Goal: Information Seeking & Learning: Compare options

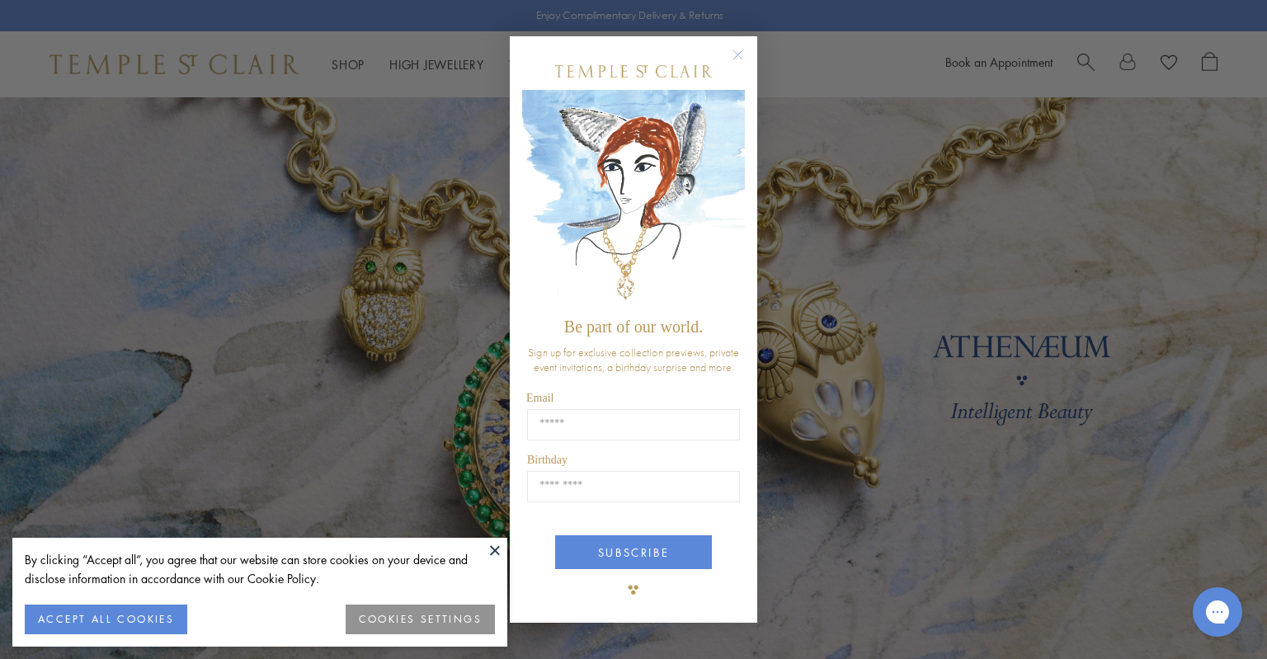
click at [733, 53] on circle "Close dialog" at bounding box center [738, 55] width 20 height 20
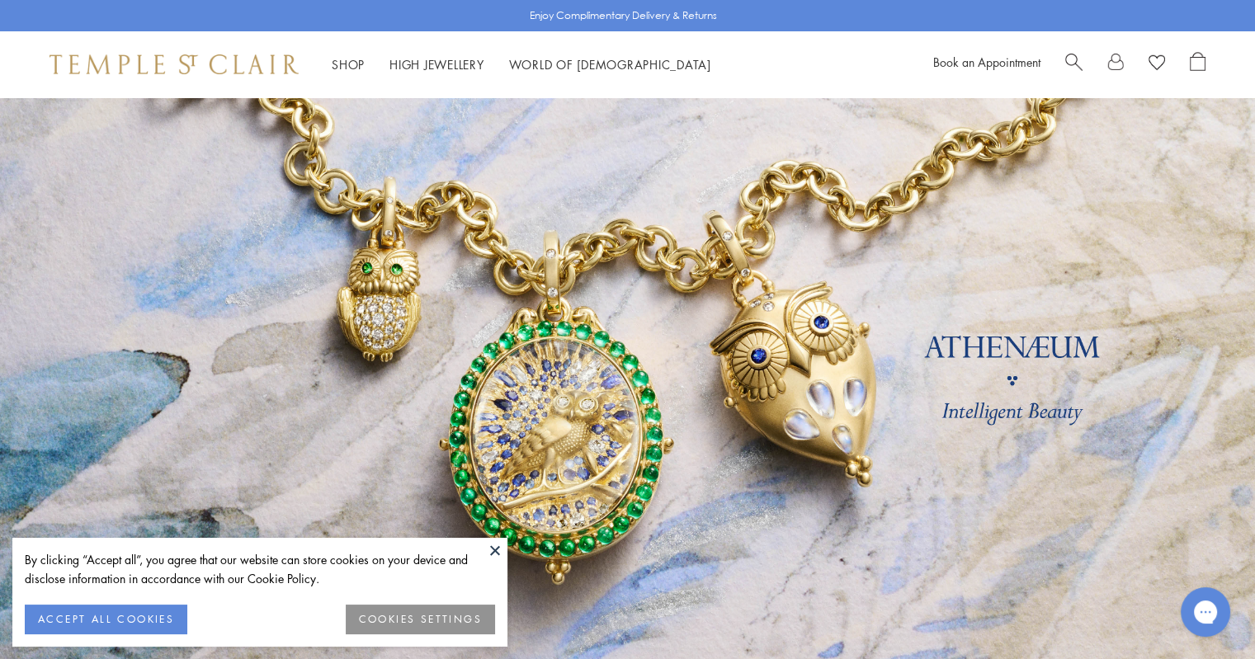
click at [495, 555] on button at bounding box center [495, 550] width 25 height 25
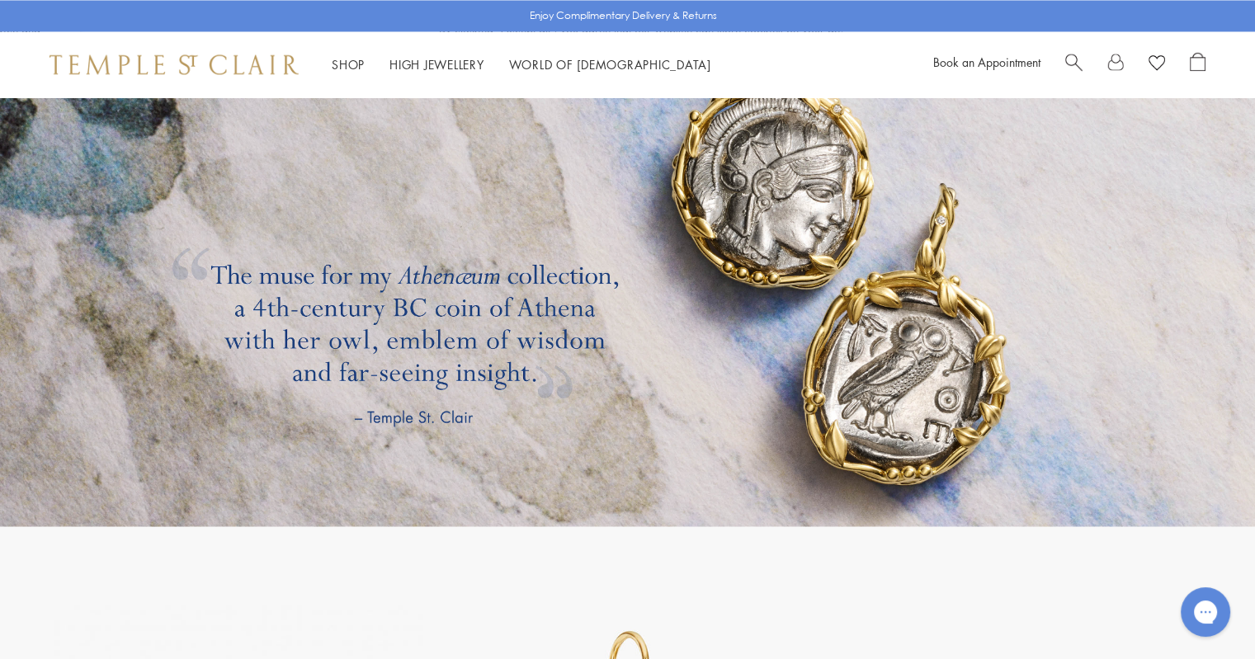
scroll to position [2912, 0]
click at [852, 354] on link at bounding box center [627, 239] width 1255 height 577
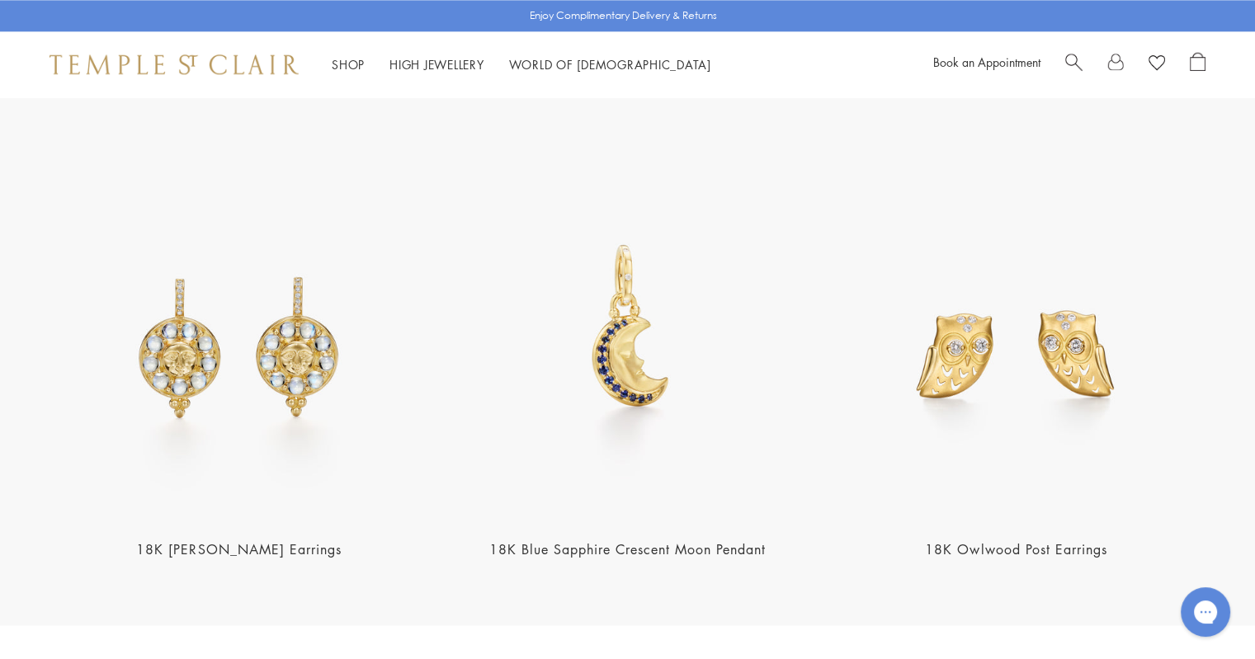
scroll to position [2152, 0]
click at [955, 332] on img at bounding box center [1016, 333] width 379 height 379
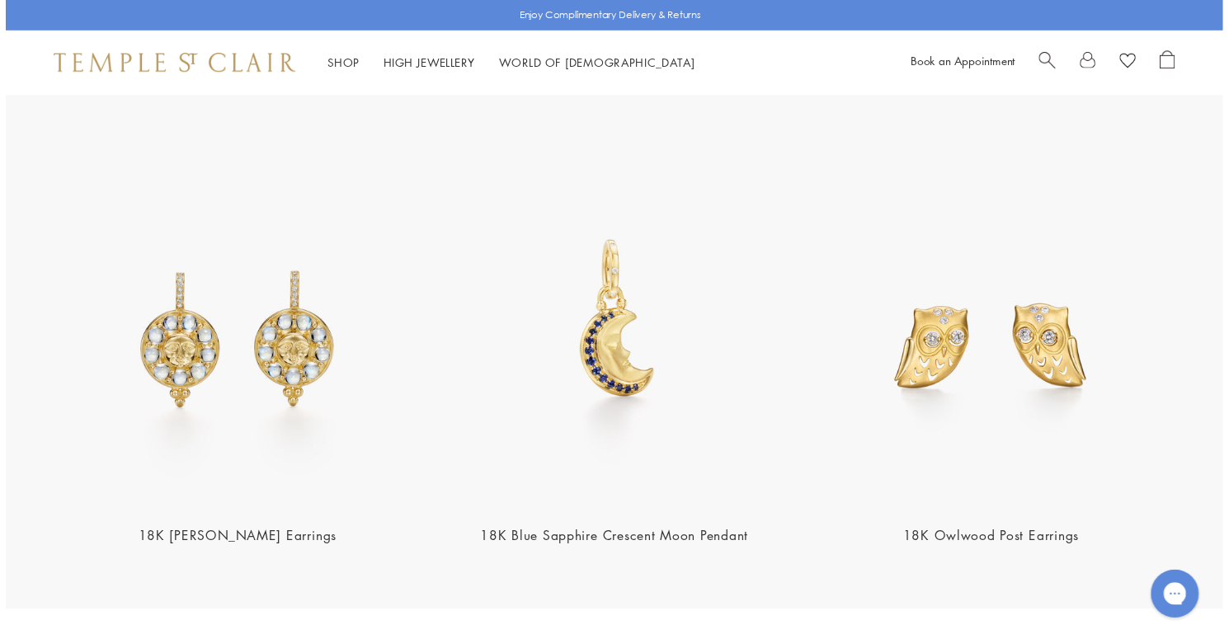
scroll to position [2128, 0]
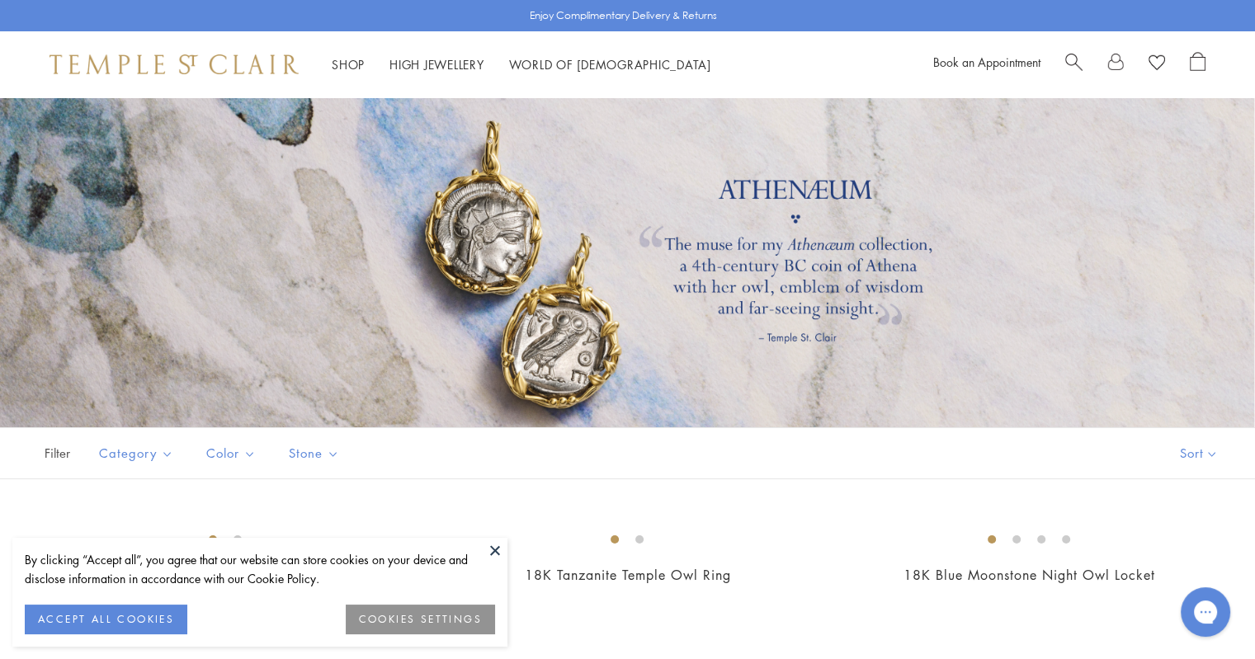
click at [489, 250] on div at bounding box center [627, 262] width 1255 height 330
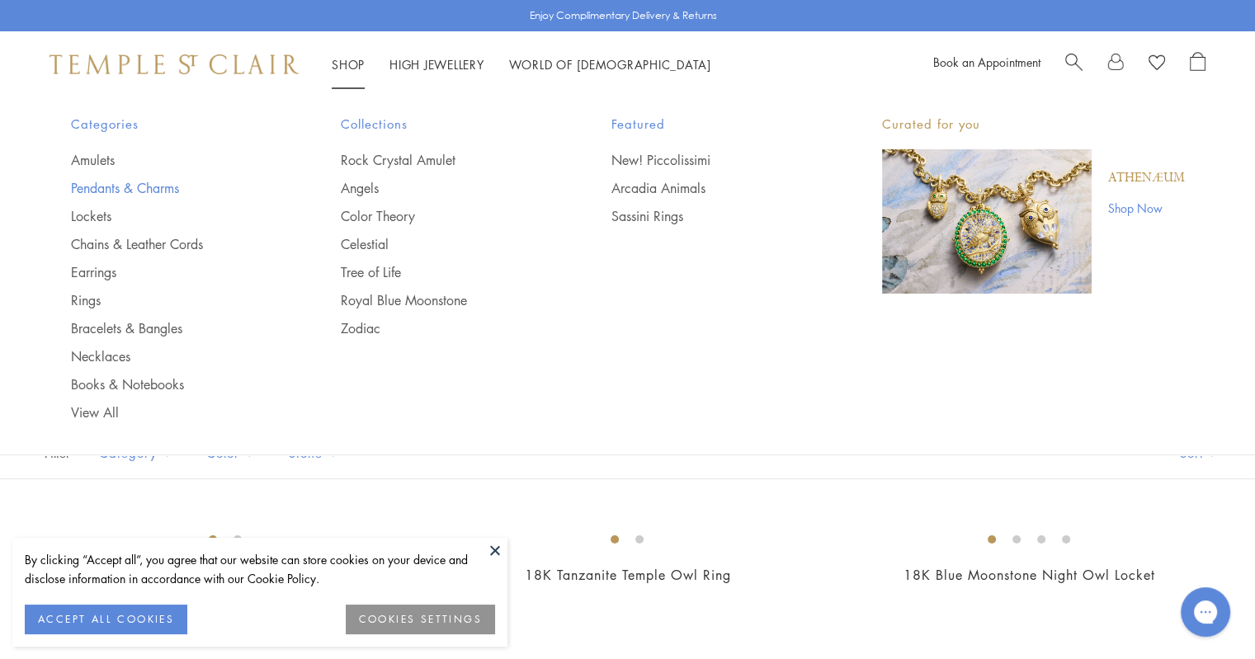
click at [96, 191] on link "Pendants & Charms" at bounding box center [173, 188] width 205 height 18
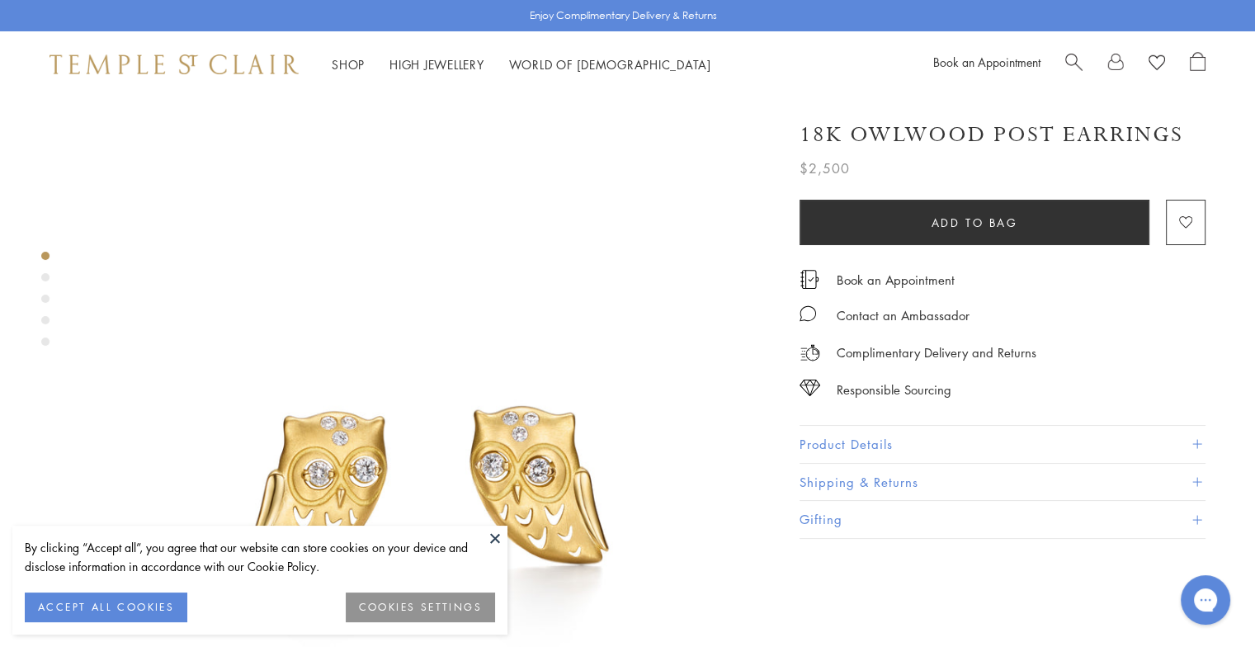
scroll to position [150, 0]
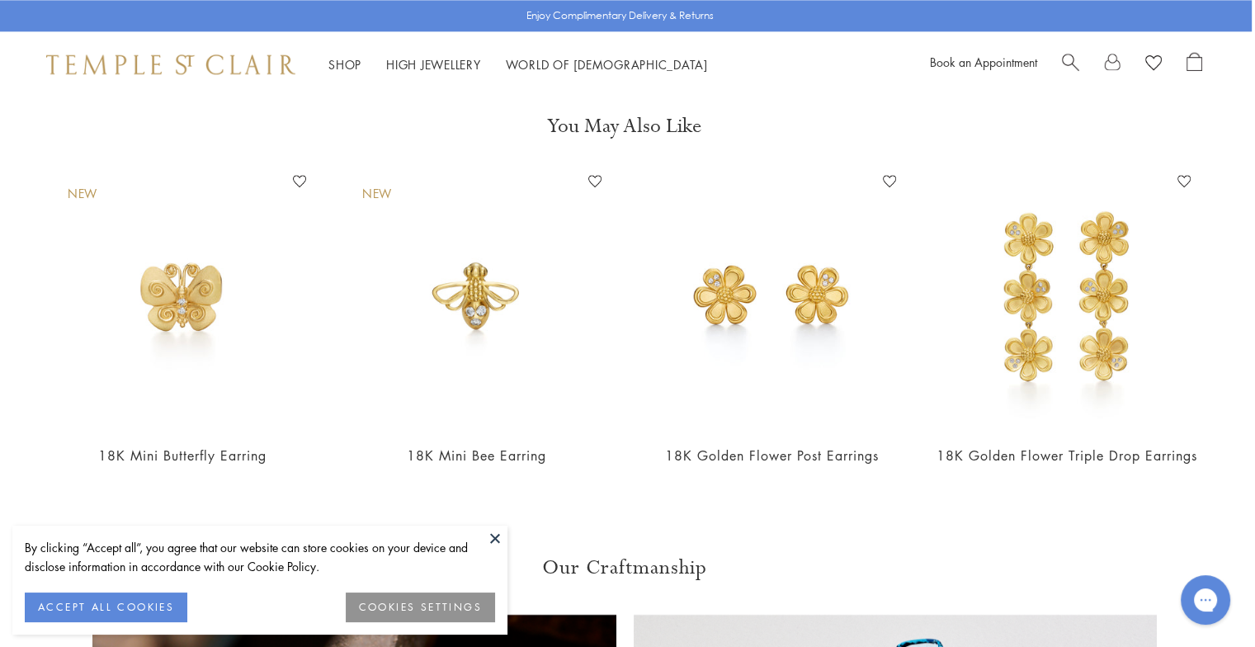
scroll to position [2175, 3]
click at [179, 250] on img at bounding box center [182, 298] width 262 height 262
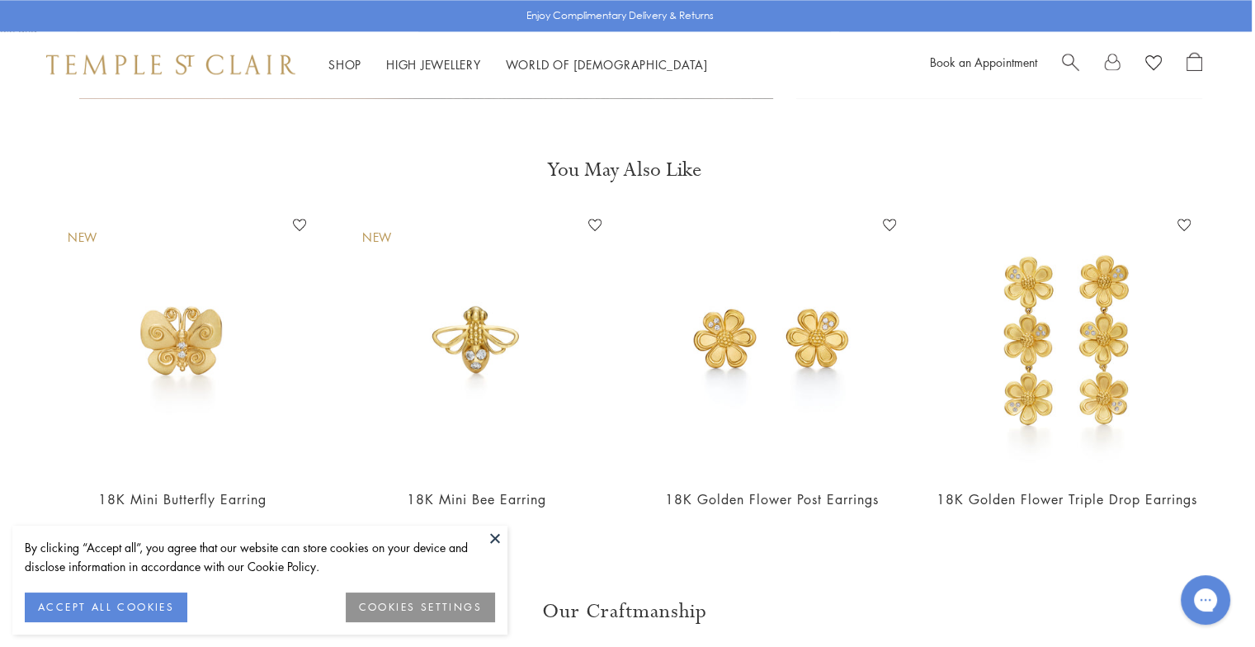
scroll to position [2129, 3]
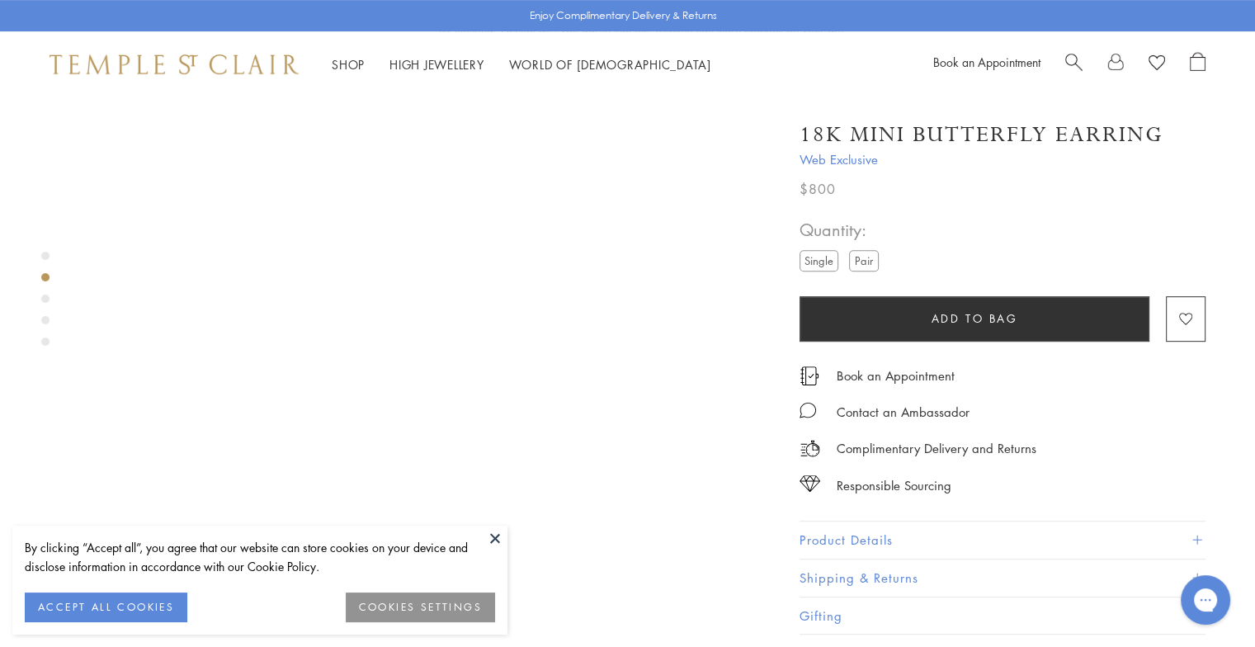
scroll to position [775, 0]
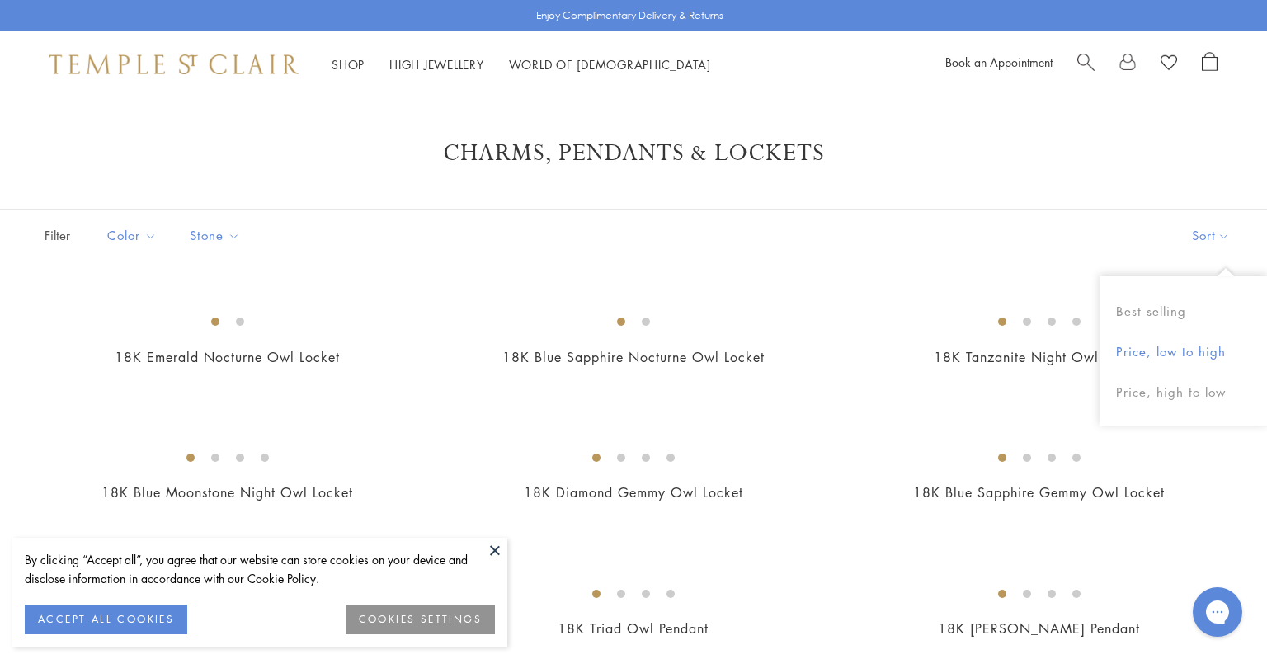
click at [1168, 349] on button "Price, low to high" at bounding box center [1183, 352] width 167 height 40
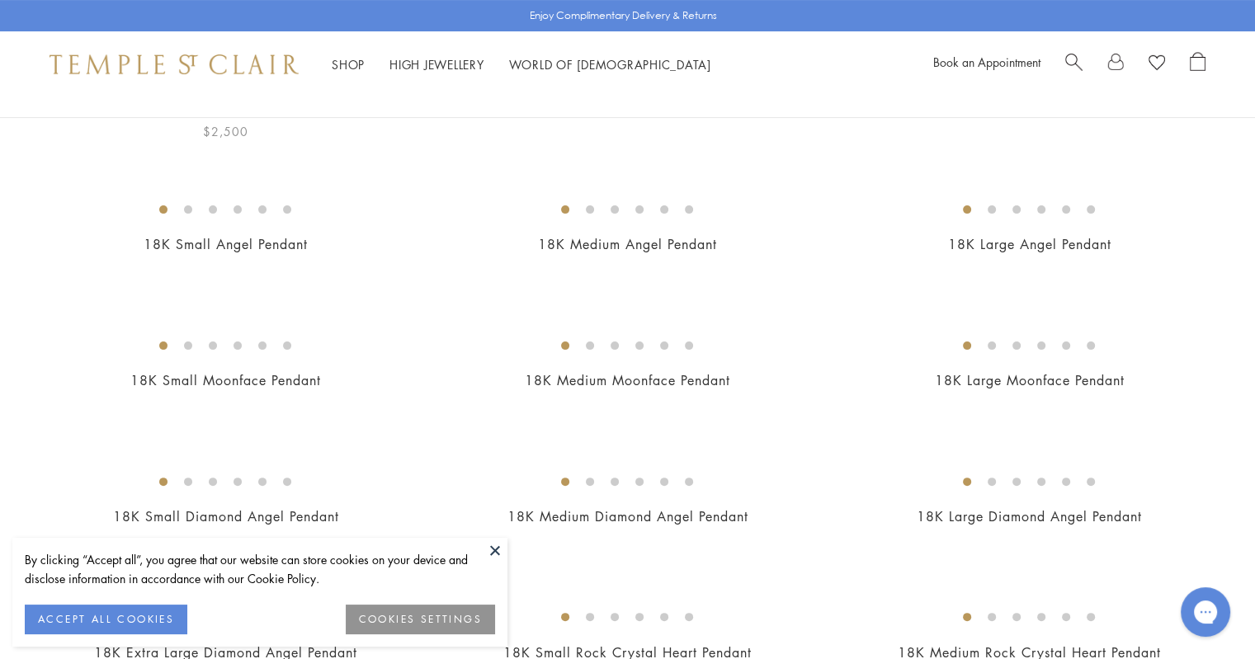
scroll to position [223, 0]
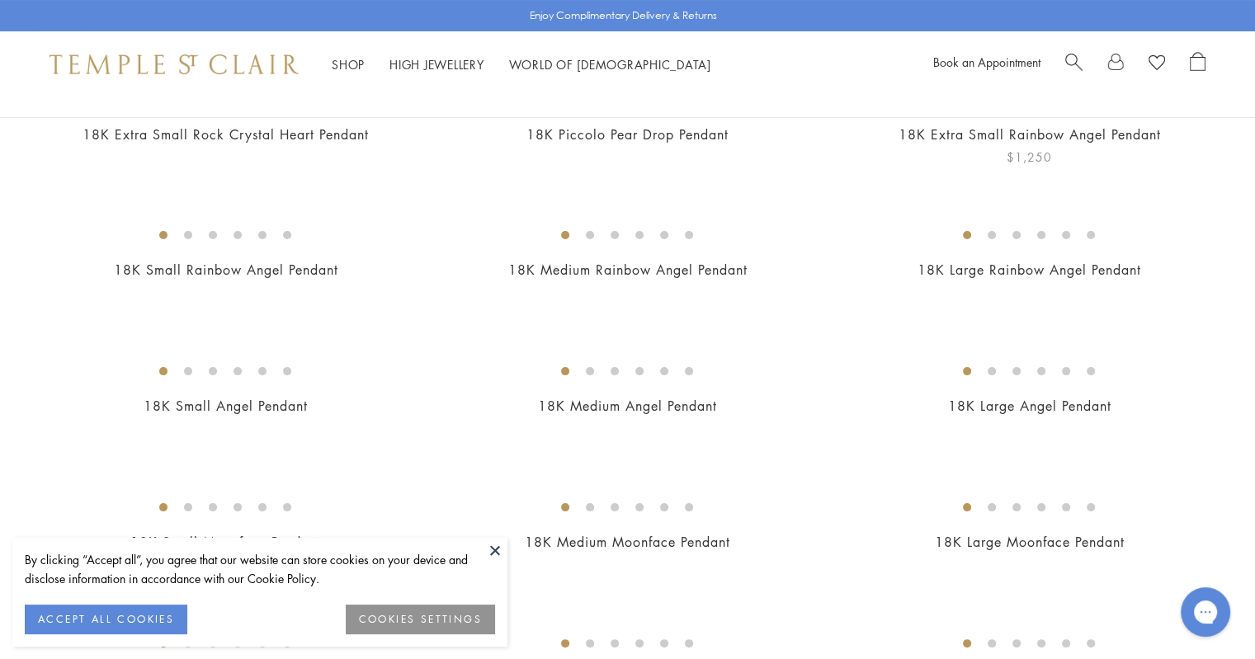
click at [0, 0] on img at bounding box center [0, 0] width 0 height 0
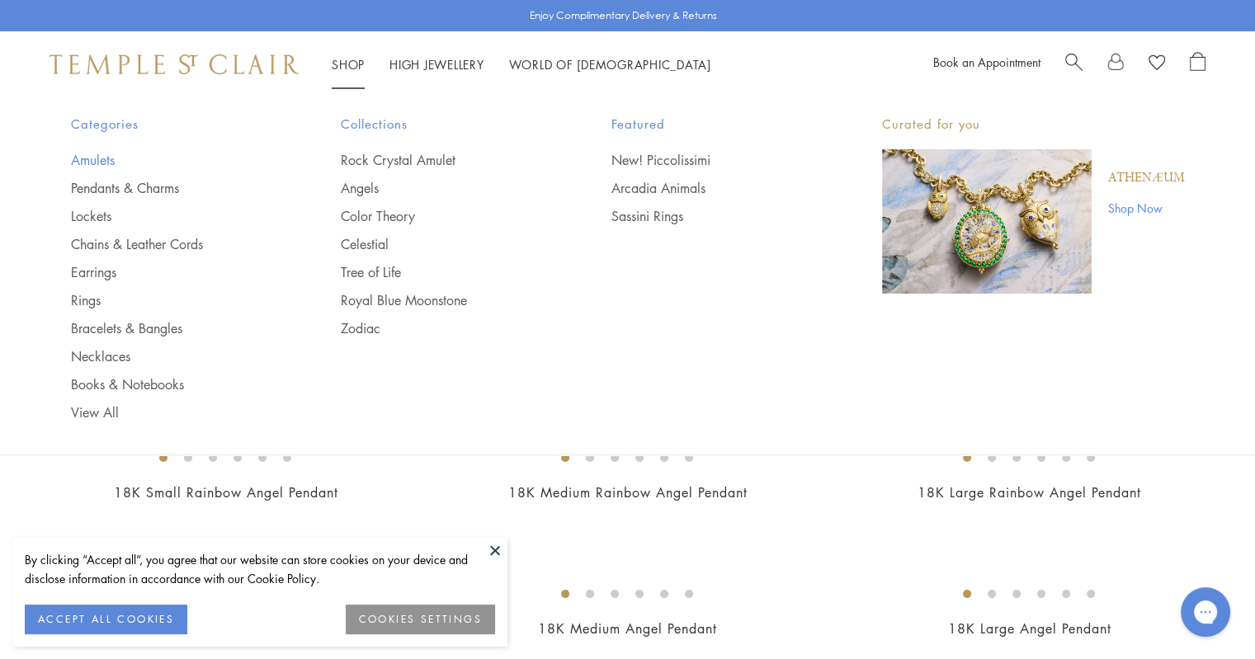
click at [93, 161] on link "Amulets" at bounding box center [173, 160] width 205 height 18
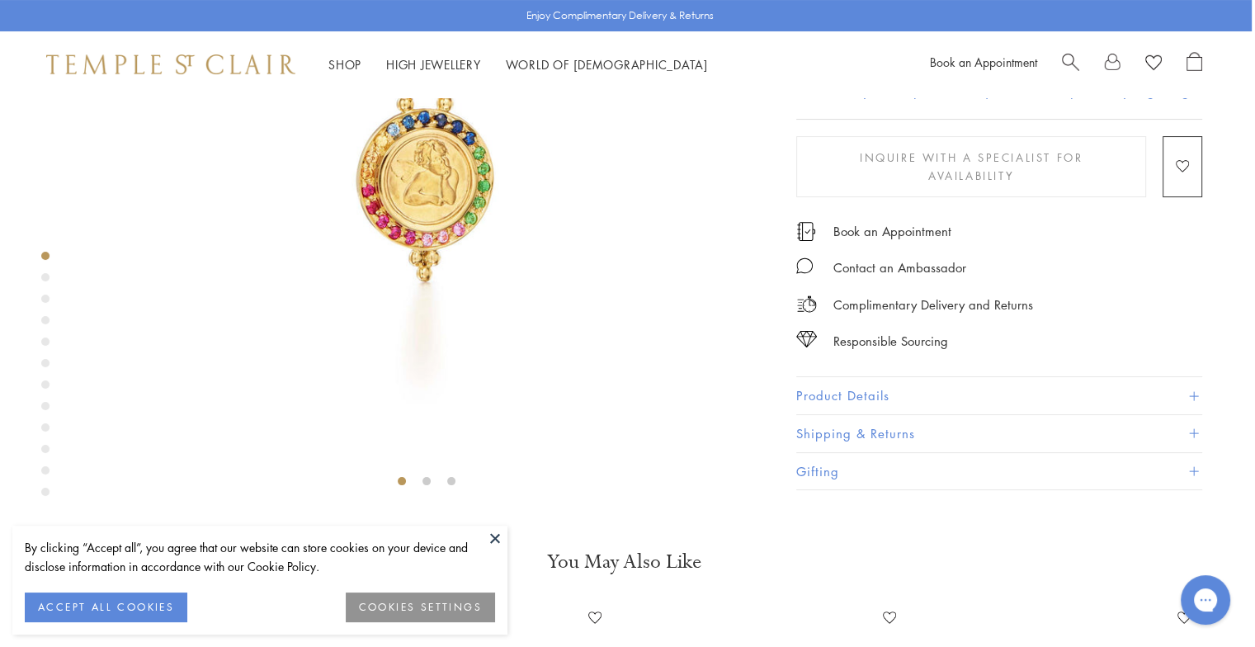
scroll to position [220, 3]
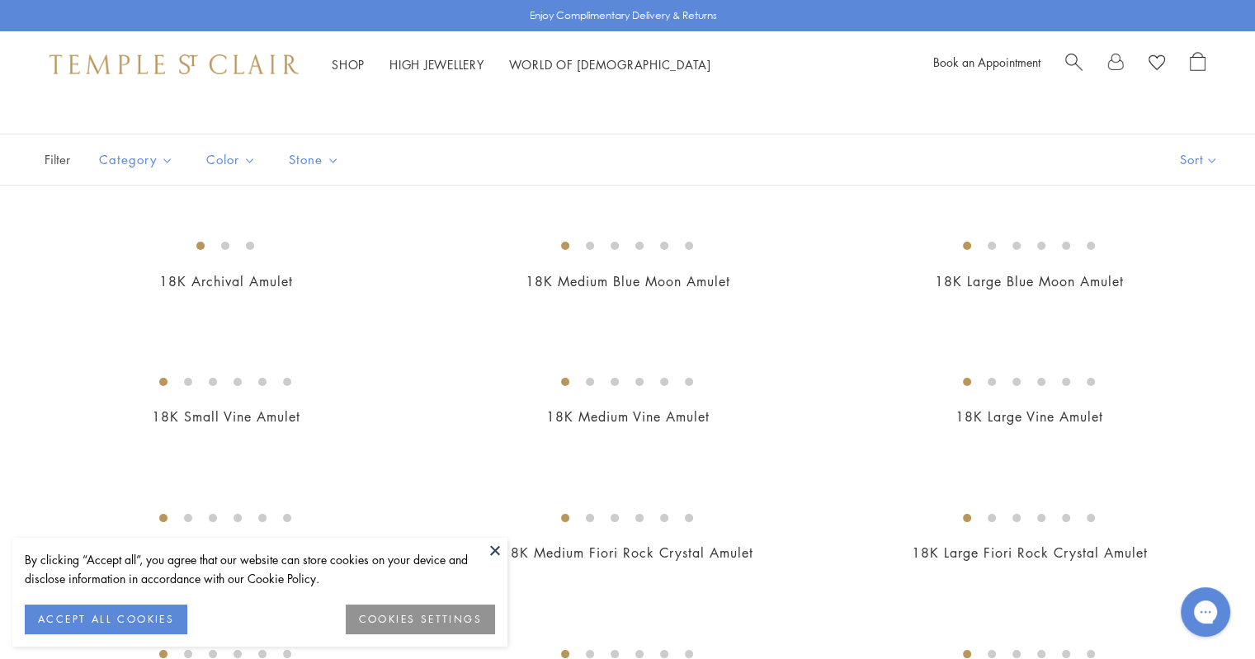
scroll to position [82, 0]
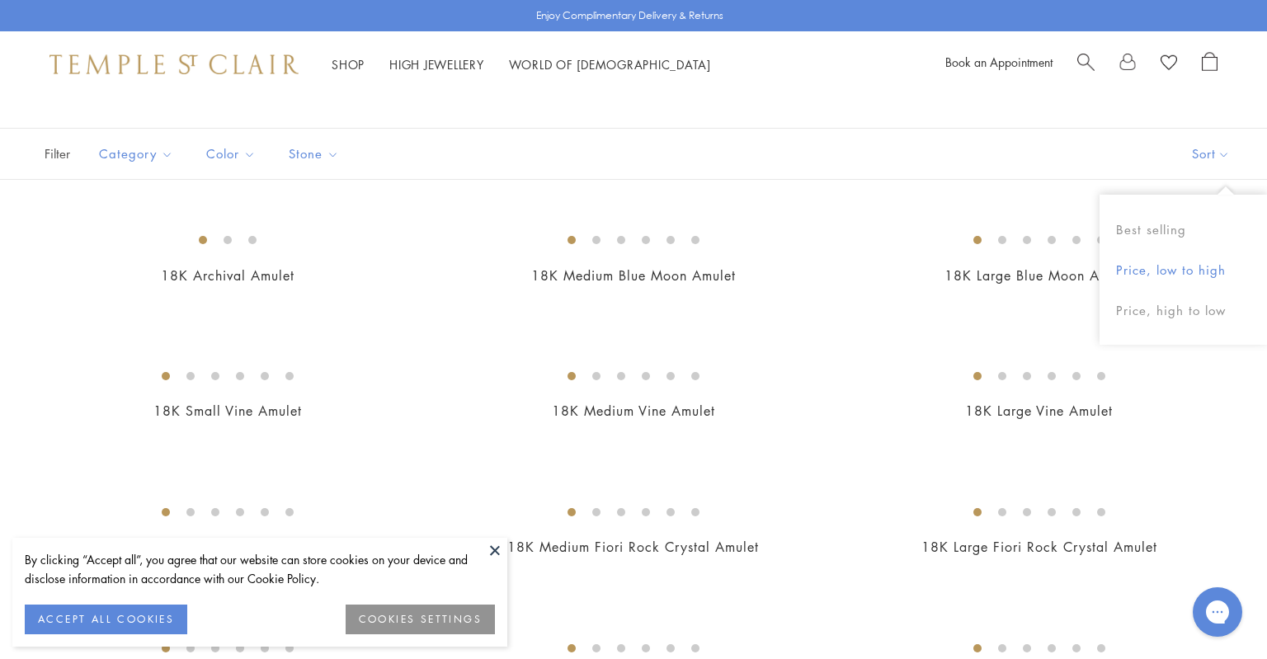
click at [1138, 281] on button "Price, low to high" at bounding box center [1183, 270] width 167 height 40
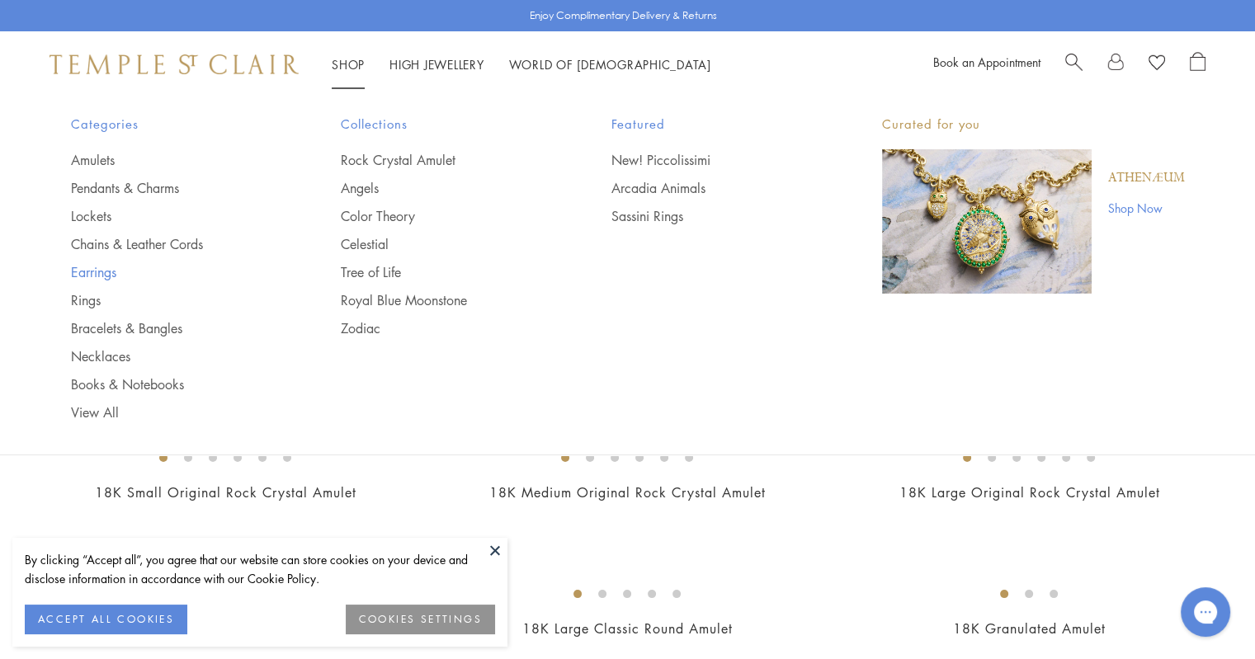
click at [95, 275] on link "Earrings" at bounding box center [173, 272] width 205 height 18
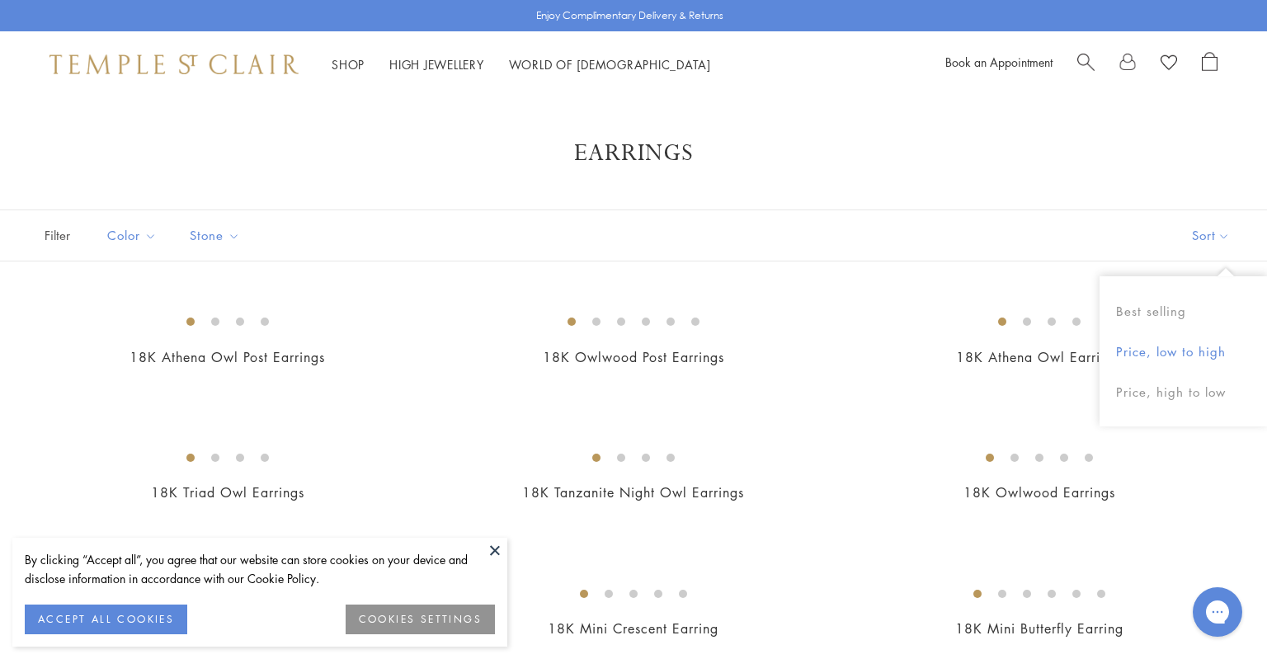
click at [1167, 350] on button "Price, low to high" at bounding box center [1183, 352] width 167 height 40
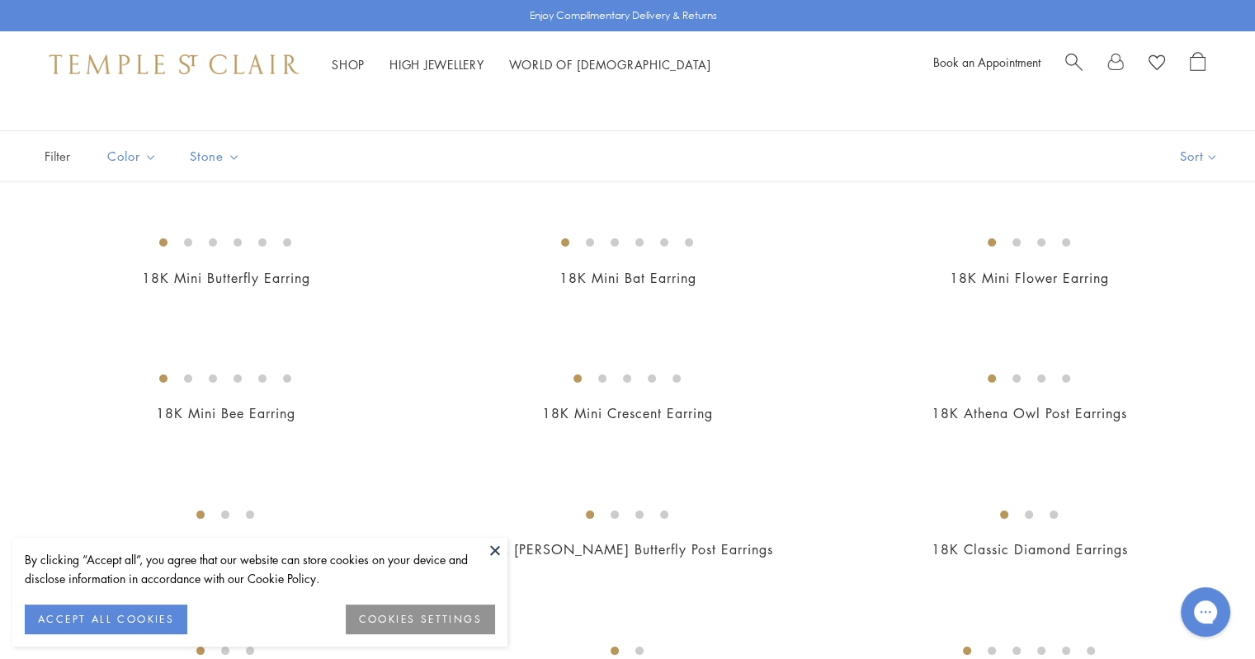
scroll to position [96, 0]
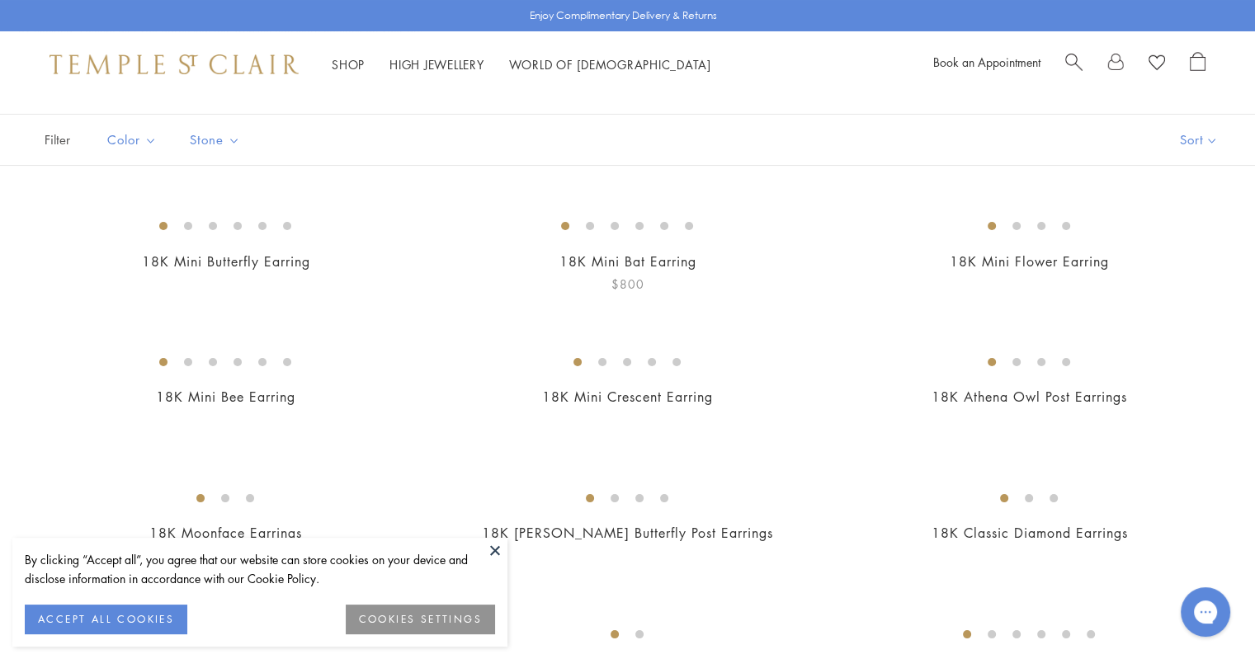
click at [0, 0] on img at bounding box center [0, 0] width 0 height 0
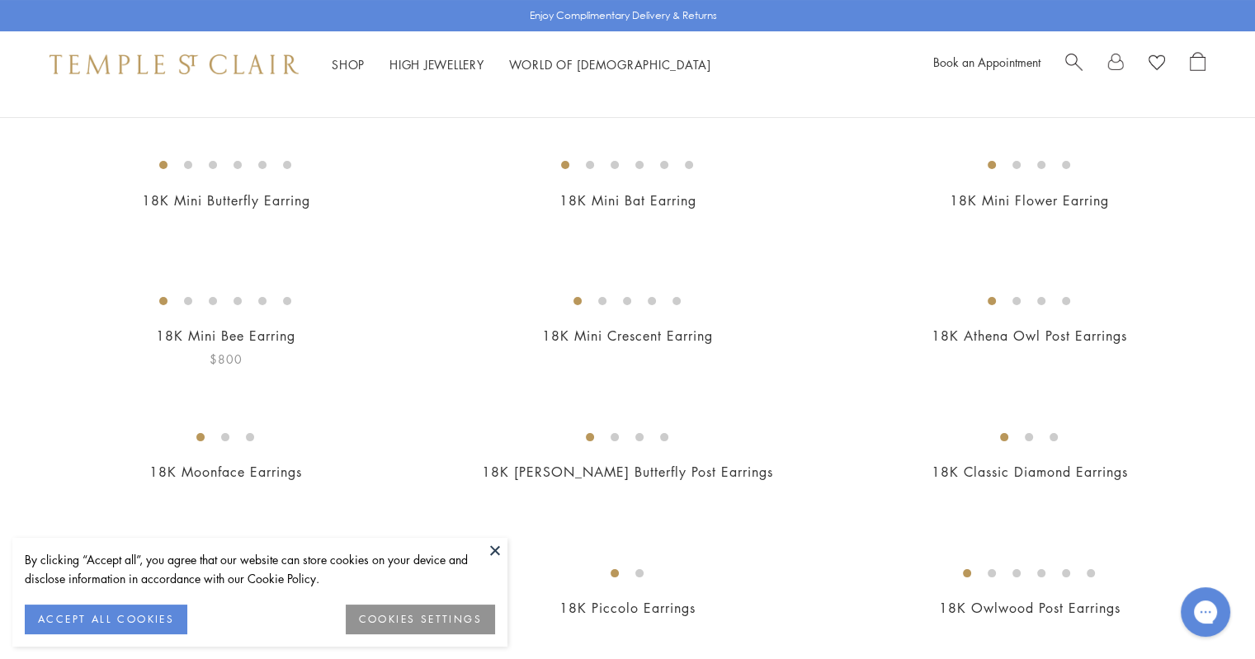
scroll to position [101, 0]
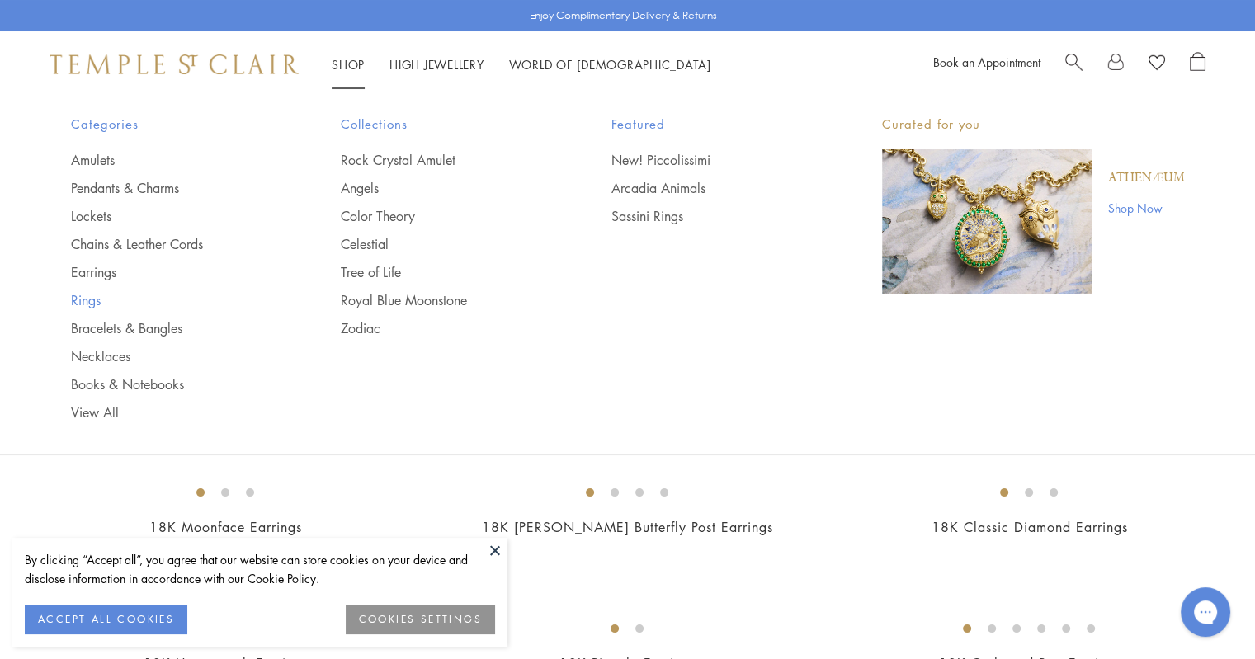
click at [89, 301] on link "Rings" at bounding box center [173, 300] width 205 height 18
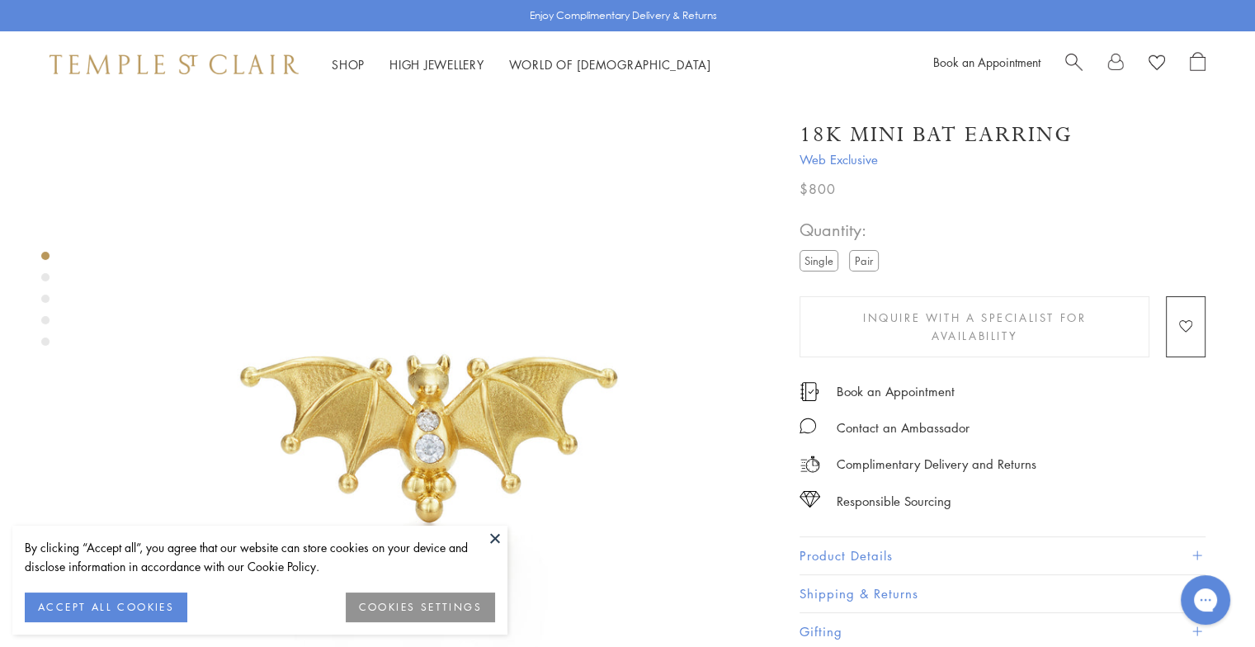
click at [860, 257] on label "Pair" at bounding box center [864, 260] width 30 height 21
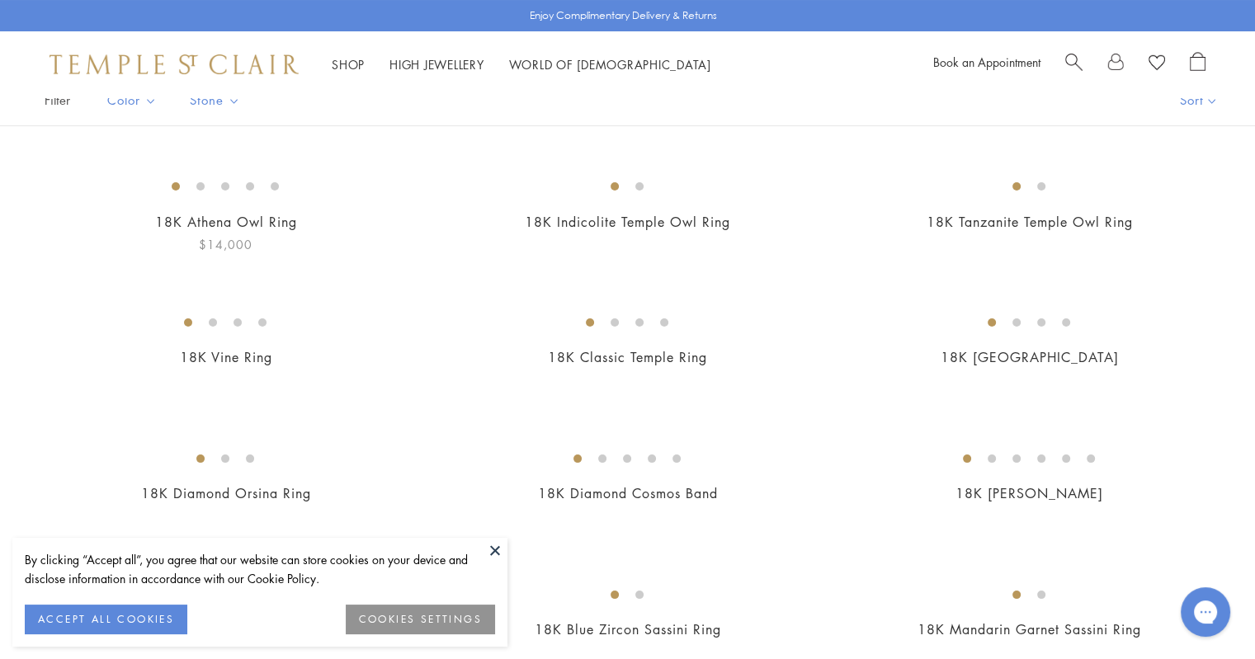
scroll to position [138, 0]
click at [1173, 214] on button "Price, low to high" at bounding box center [1183, 214] width 167 height 40
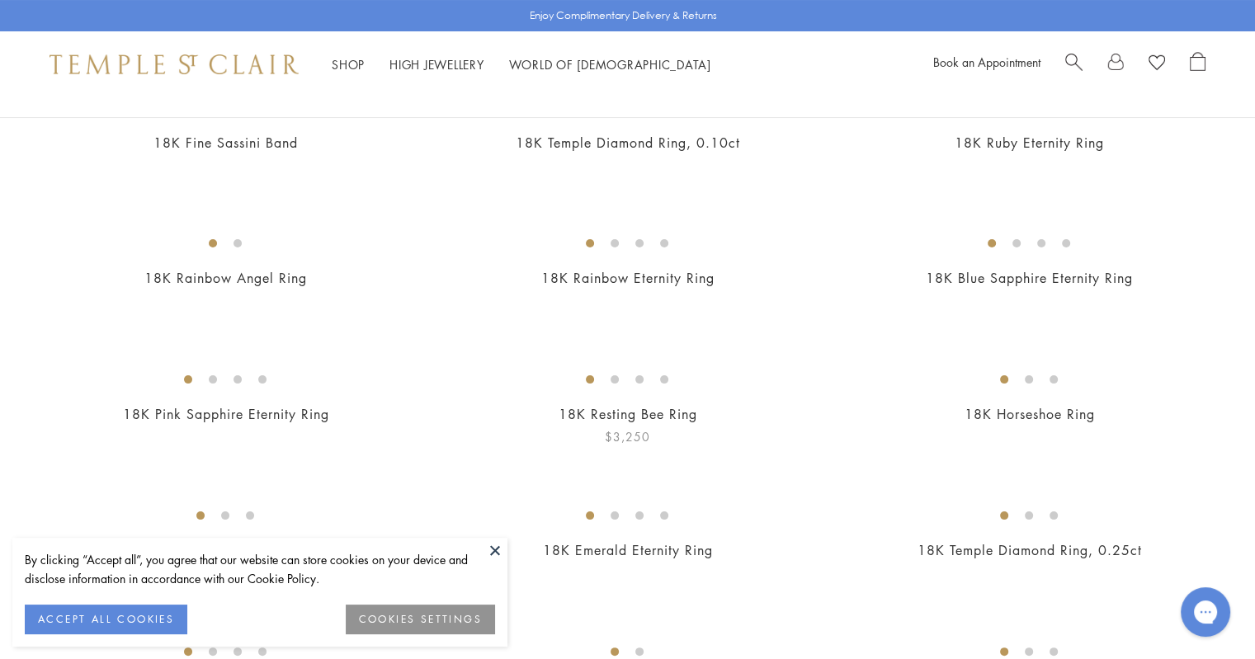
scroll to position [214, 0]
